Goal: Task Accomplishment & Management: Use online tool/utility

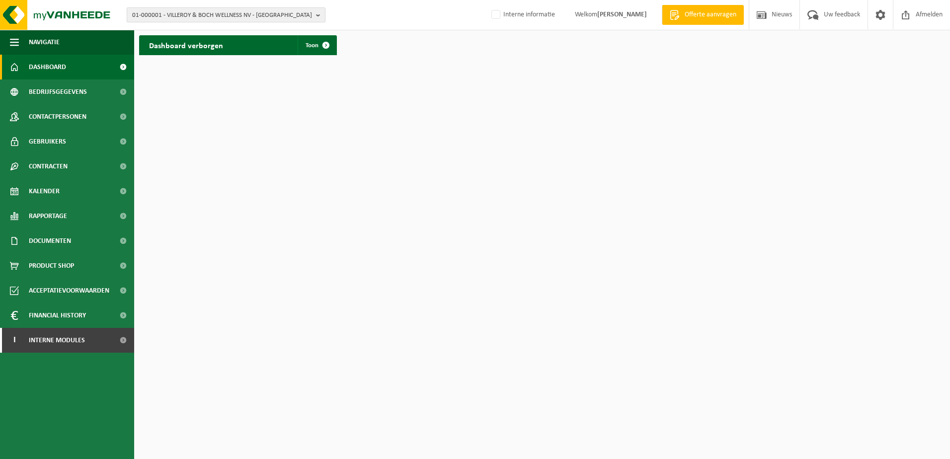
click at [190, 8] on span "01-000001 - VILLEROY & BOCH WELLNESS NV - ROESELARE" at bounding box center [222, 15] width 180 height 15
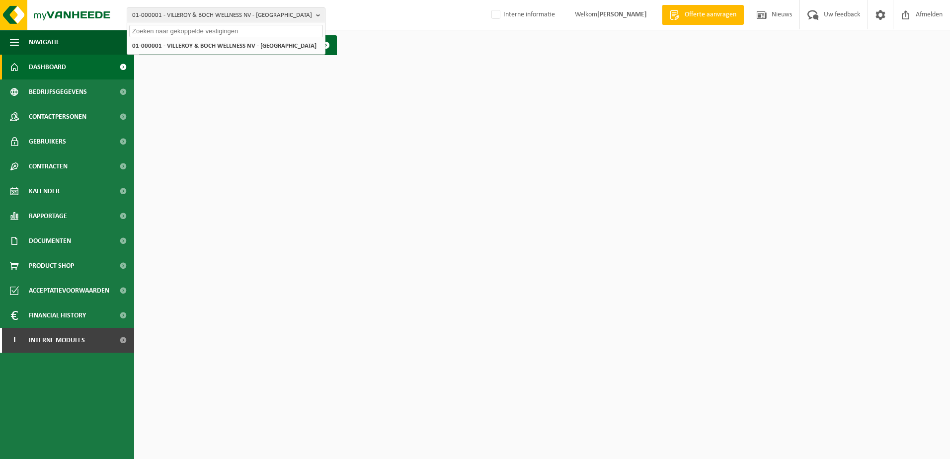
click at [193, 27] on input "text" at bounding box center [226, 31] width 194 height 12
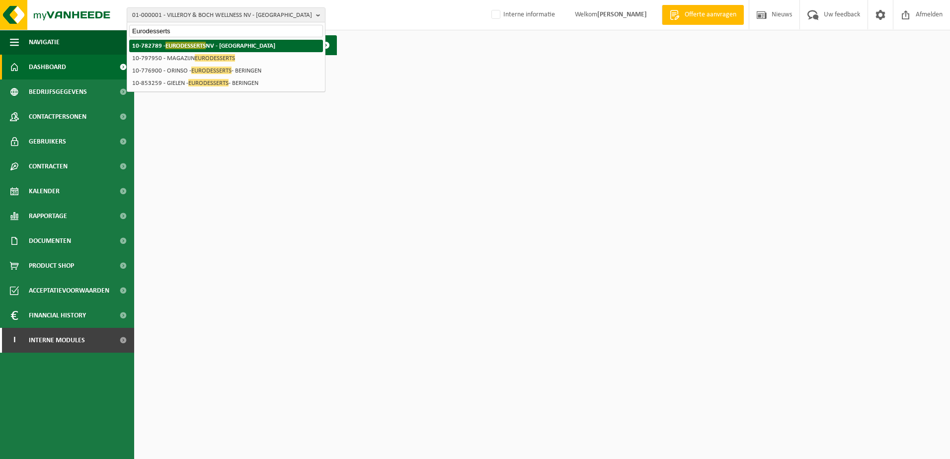
type input "Eurodesserts"
click at [185, 46] on span "EURODESSERTS" at bounding box center [185, 45] width 40 height 7
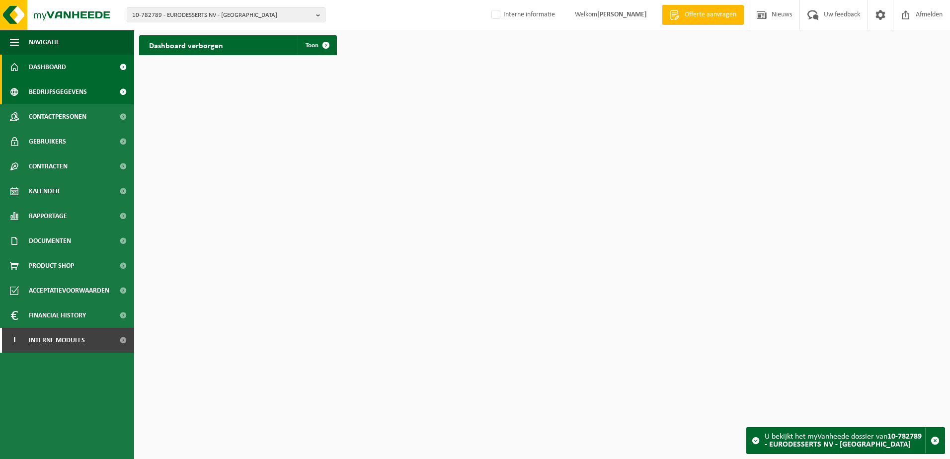
click at [42, 98] on span "Bedrijfsgegevens" at bounding box center [58, 91] width 58 height 25
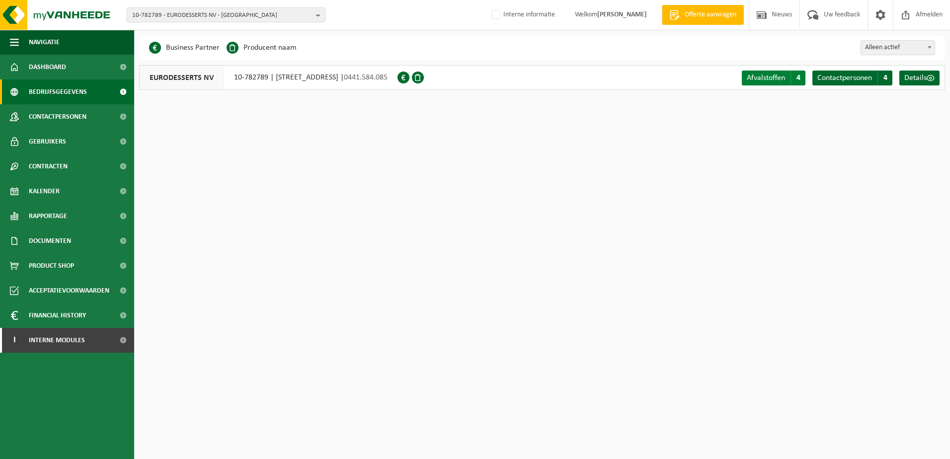
click at [758, 77] on span "Afvalstoffen" at bounding box center [765, 78] width 38 height 8
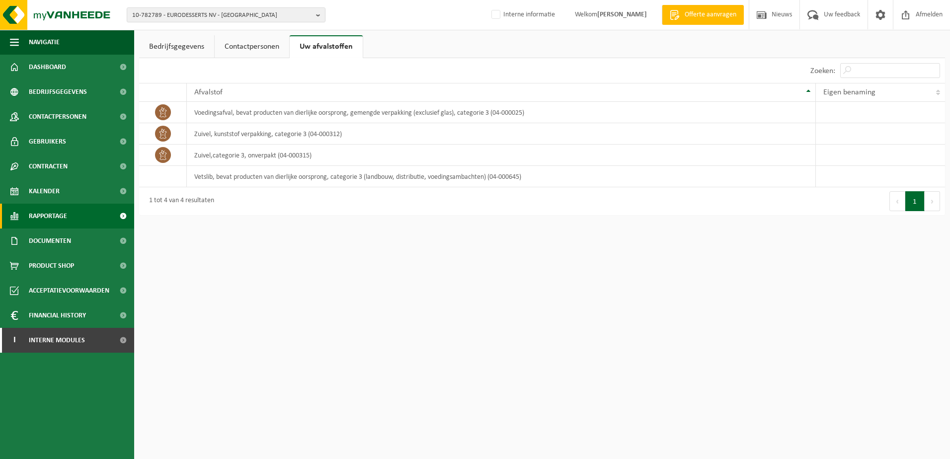
click at [52, 218] on span "Rapportage" at bounding box center [48, 216] width 38 height 25
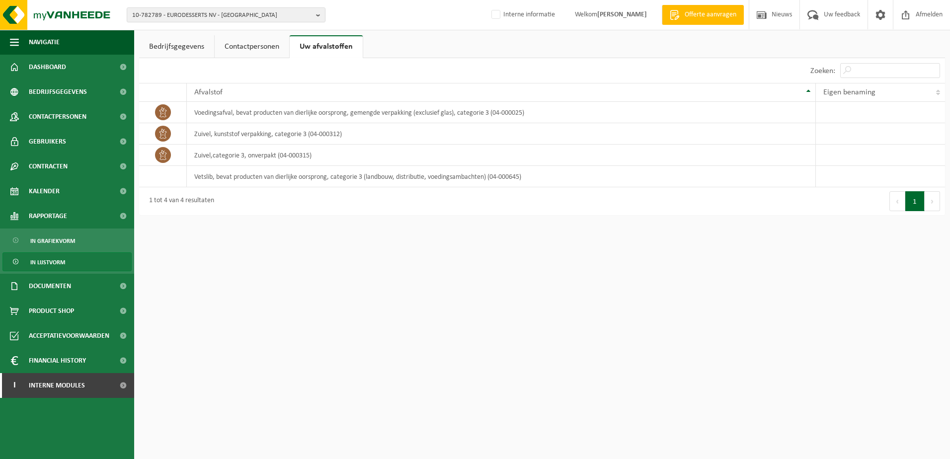
click at [52, 263] on span "In lijstvorm" at bounding box center [47, 262] width 35 height 19
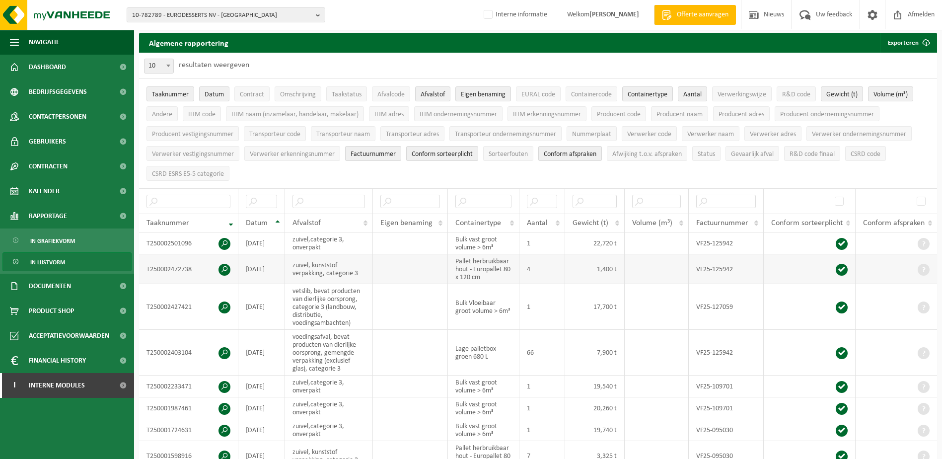
scroll to position [50, 0]
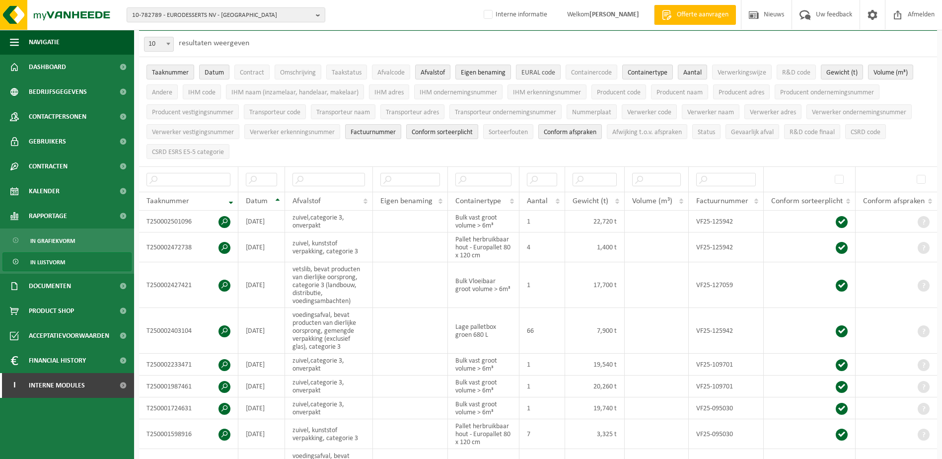
click at [547, 74] on span "EURAL code" at bounding box center [538, 72] width 34 height 7
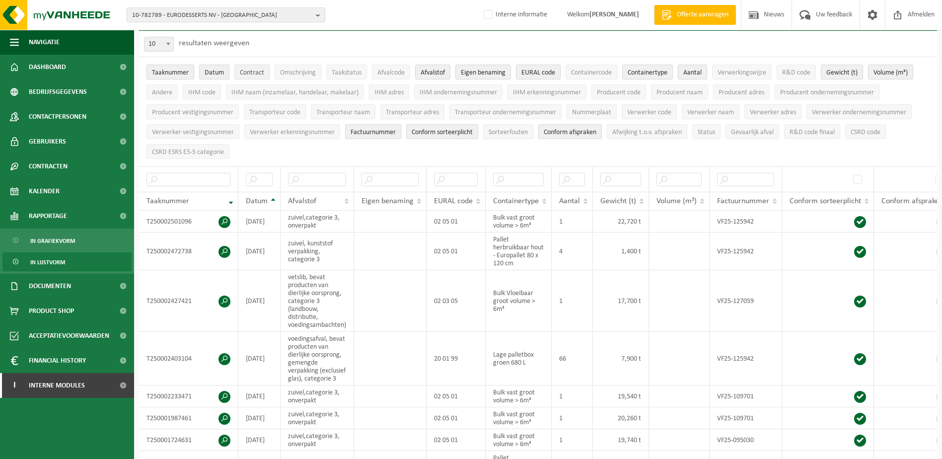
scroll to position [0, 0]
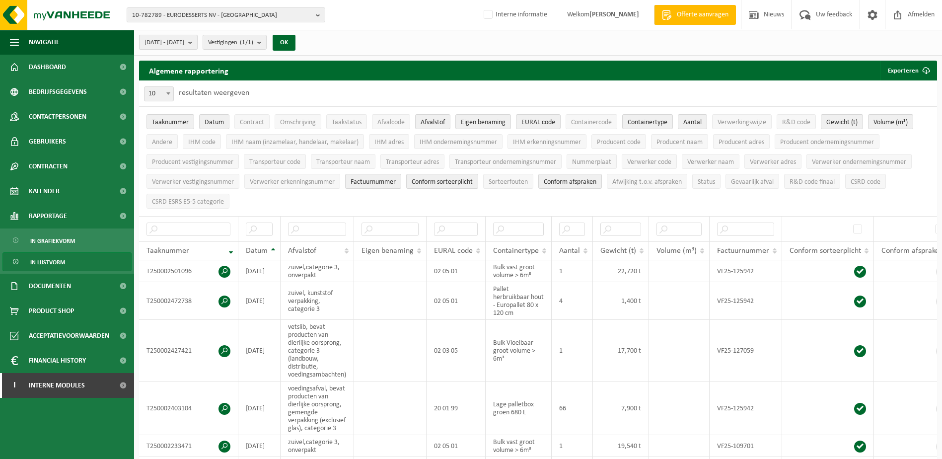
click at [184, 44] on span "2025-04-01 - 2025-09-24" at bounding box center [165, 42] width 40 height 15
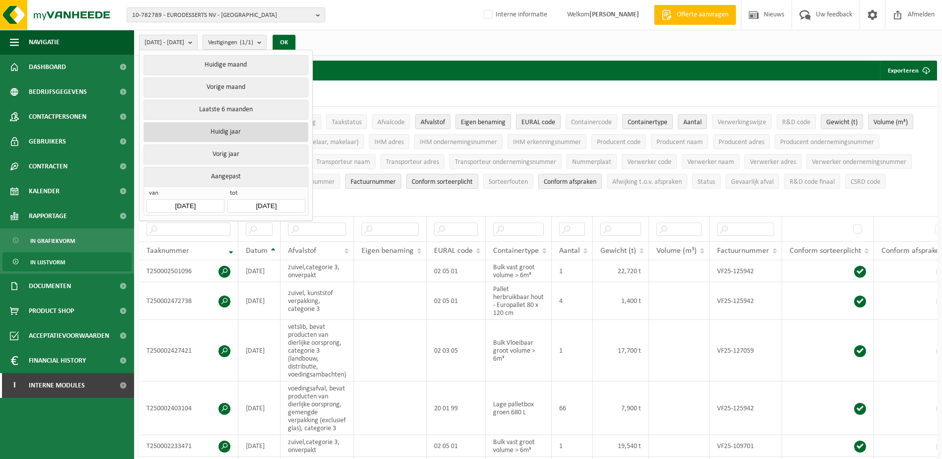
click at [230, 128] on button "Huidig jaar" at bounding box center [226, 132] width 164 height 20
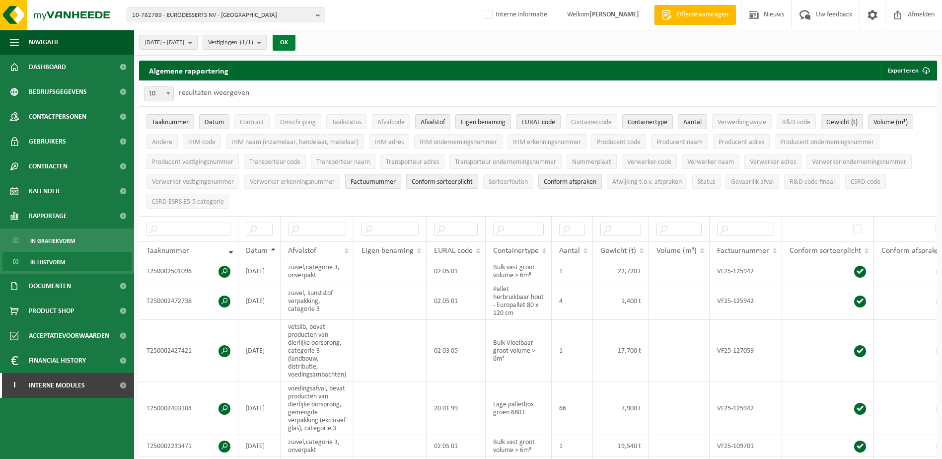
click at [296, 41] on button "OK" at bounding box center [284, 43] width 23 height 16
click at [908, 70] on button "Exporteren" at bounding box center [908, 71] width 56 height 20
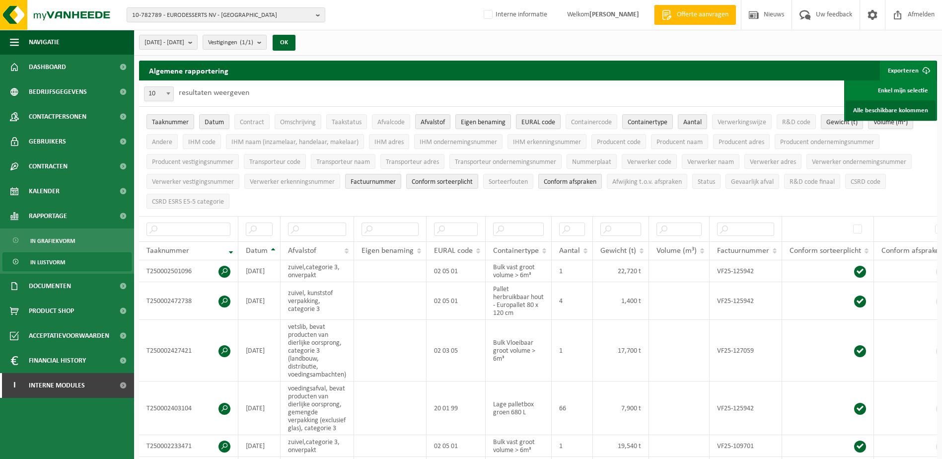
click at [883, 110] on link "Alle beschikbare kolommen" at bounding box center [891, 110] width 90 height 20
click at [188, 13] on span "10-782789 - EURODESSERTS NV - BERINGEN" at bounding box center [222, 15] width 180 height 15
click at [194, 31] on input "text" at bounding box center [226, 31] width 194 height 12
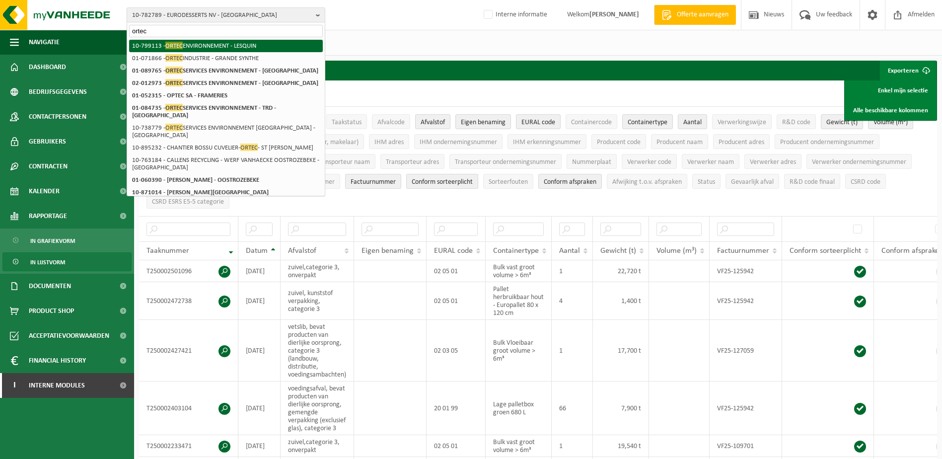
type input "ortec"
click at [217, 44] on li "10-799113 - ORTEC ENVIRONNEMENT - LESQUIN" at bounding box center [226, 46] width 194 height 12
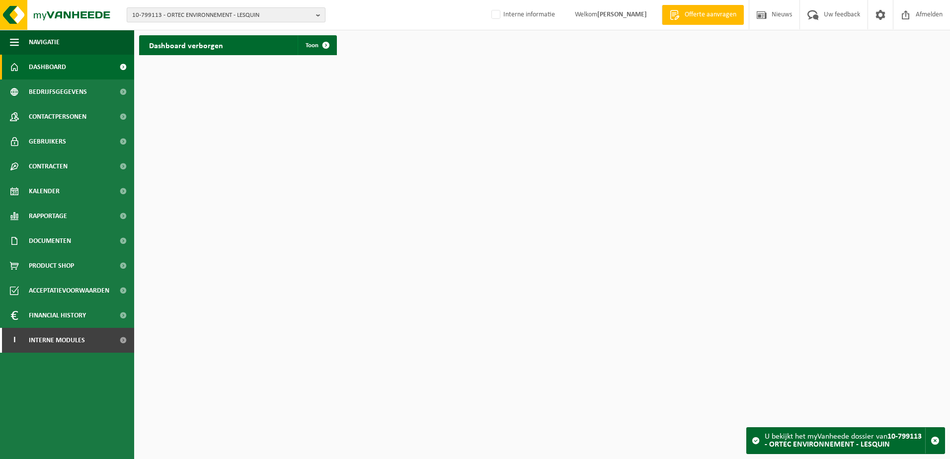
click at [207, 16] on span "10-799113 - ORTEC ENVIRONNEMENT - LESQUIN" at bounding box center [222, 15] width 180 height 15
click at [194, 46] on li "10-799113 - ORTEC ENVIRONNEMENT - LESQUIN" at bounding box center [226, 46] width 194 height 12
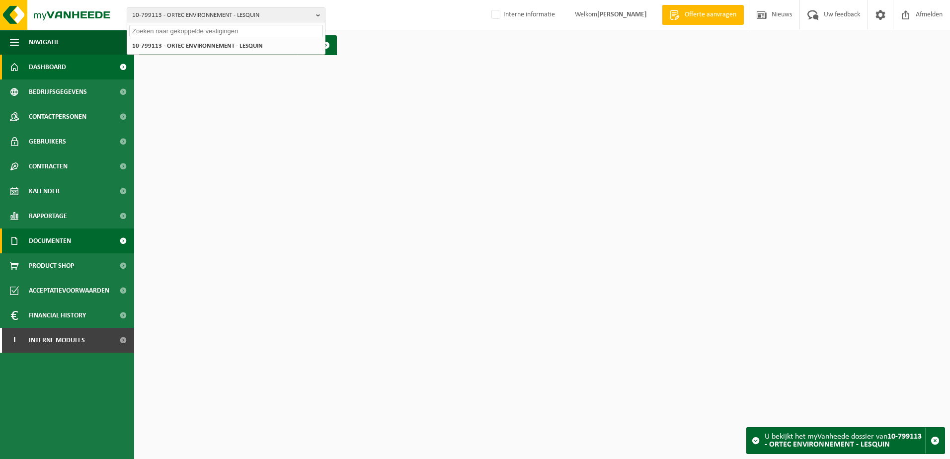
click at [46, 243] on span "Documenten" at bounding box center [50, 240] width 42 height 25
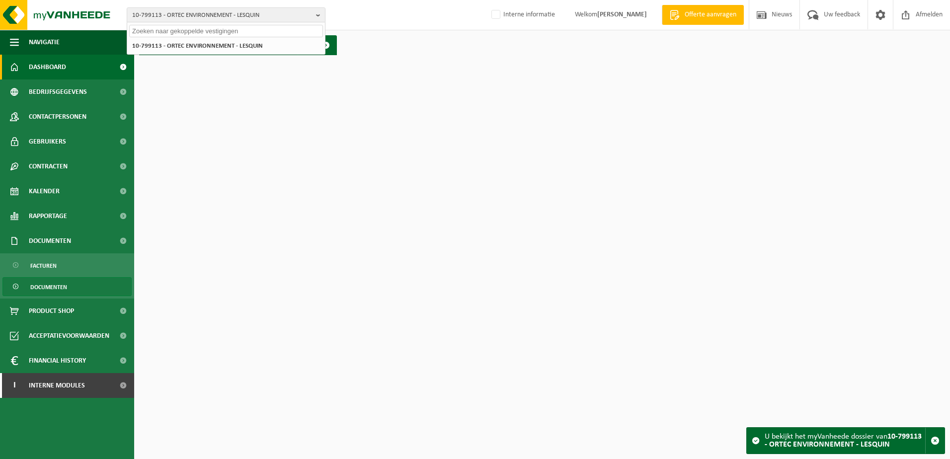
click at [50, 291] on span "Documenten" at bounding box center [48, 287] width 37 height 19
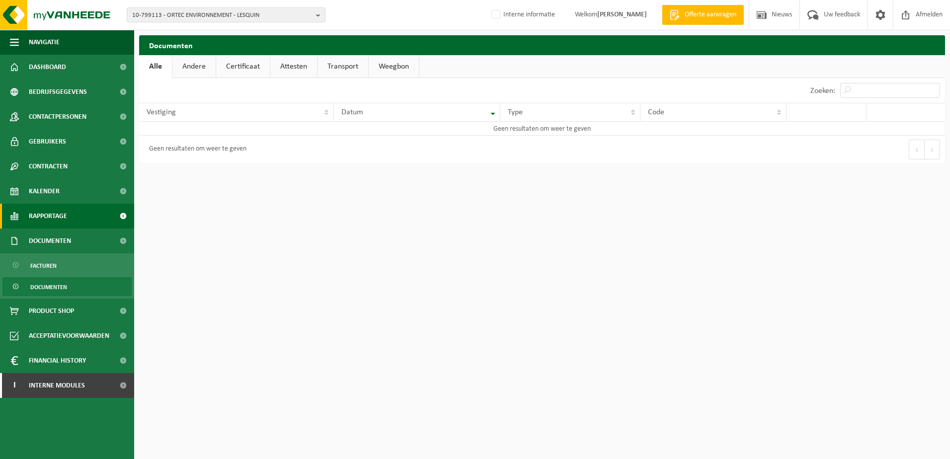
click at [53, 219] on span "Rapportage" at bounding box center [48, 216] width 38 height 25
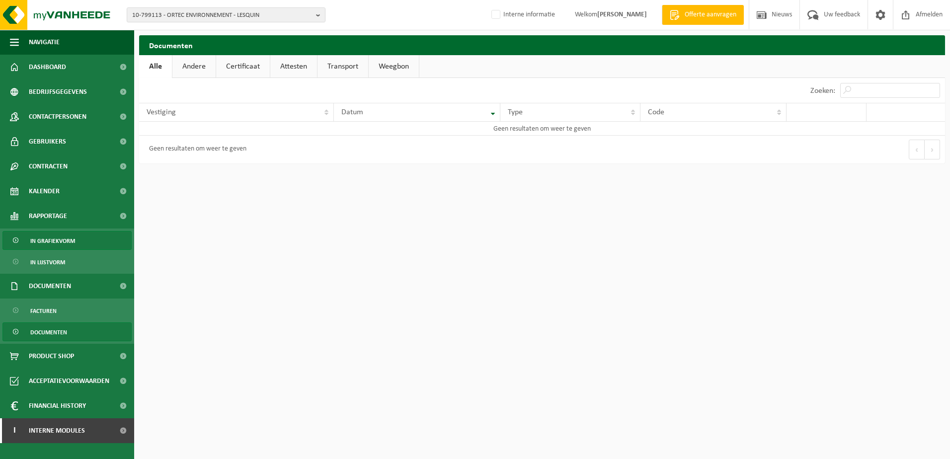
click at [57, 241] on span "In grafiekvorm" at bounding box center [52, 240] width 45 height 19
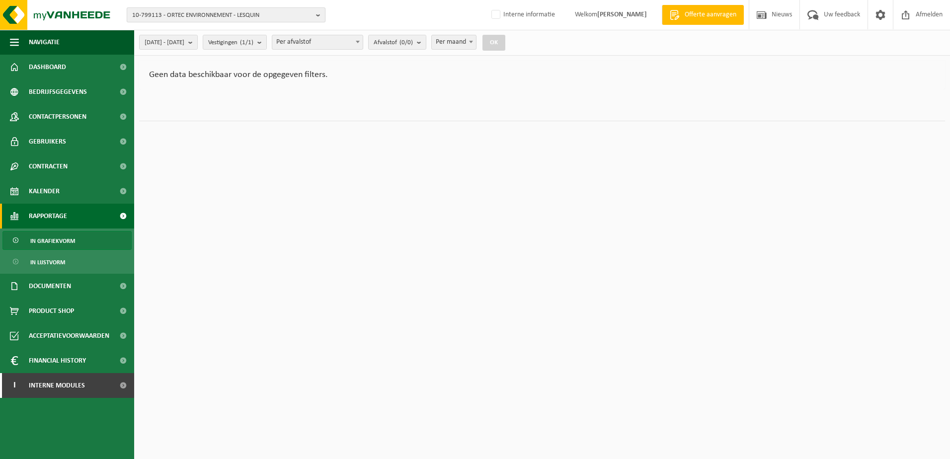
click at [234, 16] on span "10-799113 - ORTEC ENVIRONNEMENT - LESQUIN" at bounding box center [222, 15] width 180 height 15
click at [196, 34] on input "text" at bounding box center [226, 31] width 194 height 12
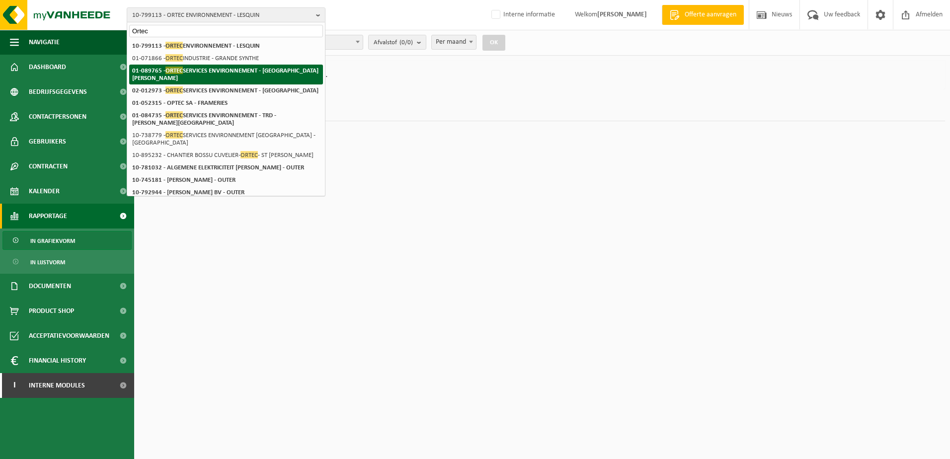
type input "Ortec"
click at [219, 70] on strong "01-089765 - ORTEC SERVICES ENVIRONNEMENT - ST QUENTIN" at bounding box center [225, 74] width 186 height 15
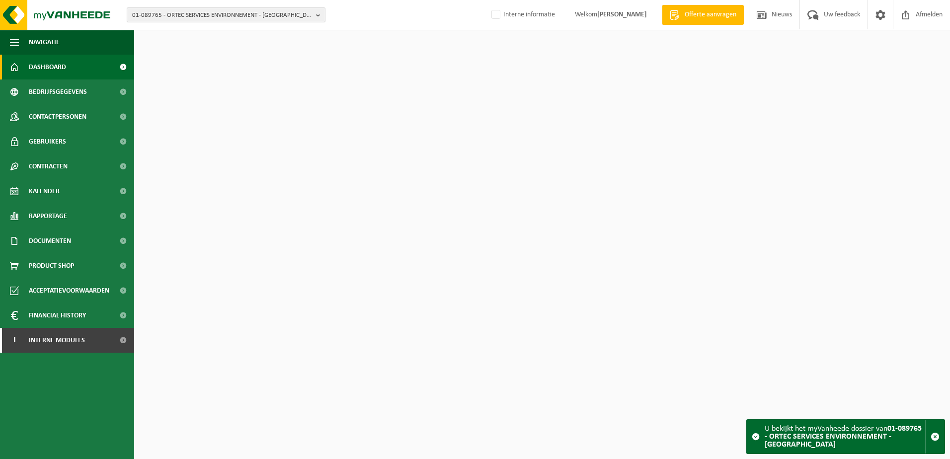
click at [228, 18] on span "01-089765 - ORTEC SERVICES ENVIRONNEMENT - [GEOGRAPHIC_DATA]" at bounding box center [222, 15] width 180 height 15
click at [205, 33] on input "text" at bounding box center [226, 31] width 194 height 12
click at [35, 66] on span "Dashboard" at bounding box center [47, 67] width 37 height 25
